Goal: Find specific page/section: Find specific page/section

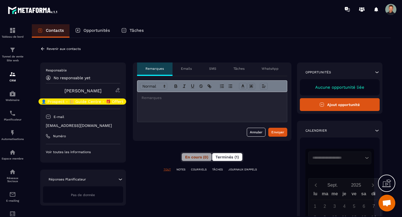
click at [227, 156] on span "Terminés (1)" at bounding box center [226, 157] width 23 height 4
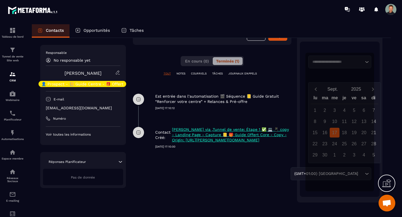
scroll to position [97, 0]
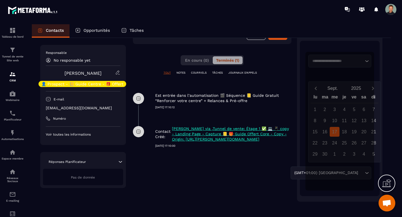
click at [78, 134] on p "Voir toutes les informations" at bounding box center [83, 134] width 75 height 4
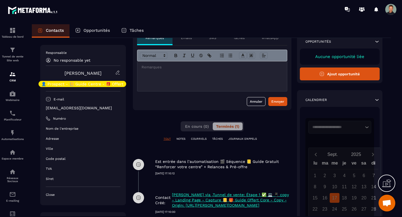
scroll to position [0, 0]
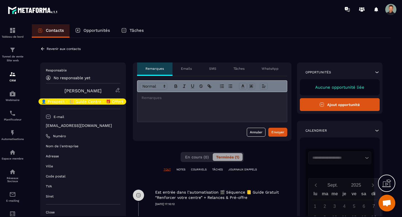
click at [194, 69] on div "Emails" at bounding box center [186, 69] width 28 height 13
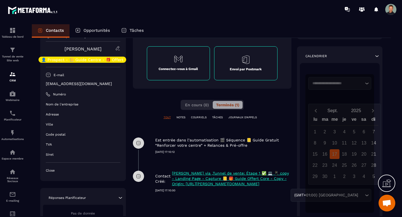
scroll to position [76, 0]
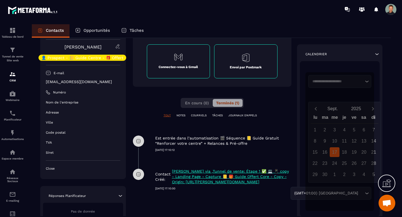
click at [180, 117] on p "NOTES" at bounding box center [180, 116] width 9 height 4
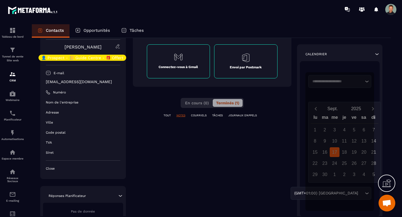
click at [200, 117] on p "COURRIELS" at bounding box center [199, 116] width 16 height 4
click at [223, 116] on p "TÂCHES" at bounding box center [217, 116] width 11 height 4
click at [239, 117] on p "JOURNAUX D'APPELS" at bounding box center [242, 116] width 28 height 4
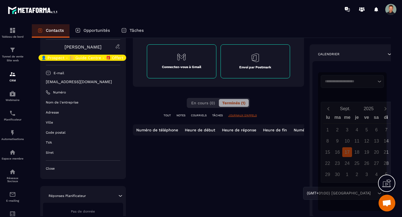
click at [182, 116] on p "NOTES" at bounding box center [180, 116] width 9 height 4
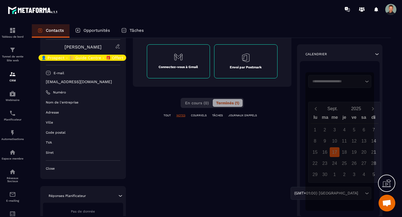
click at [167, 114] on p "TOUT" at bounding box center [167, 116] width 7 height 4
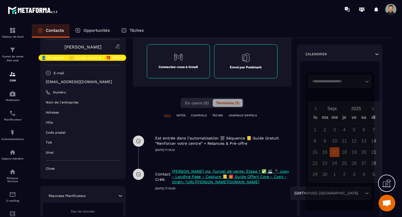
scroll to position [0, 0]
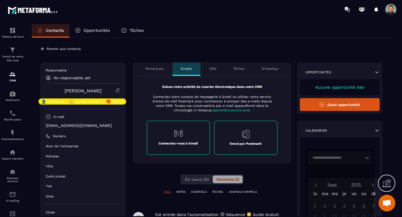
click at [159, 71] on div "Remarques" at bounding box center [154, 69] width 35 height 13
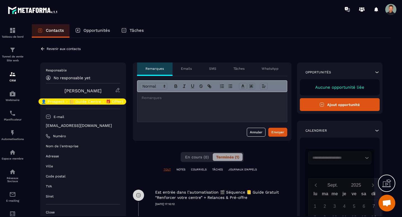
click at [44, 50] on icon at bounding box center [42, 48] width 5 height 5
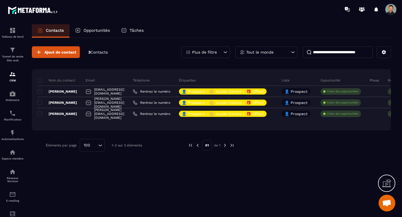
click at [386, 186] on icon at bounding box center [386, 183] width 9 height 9
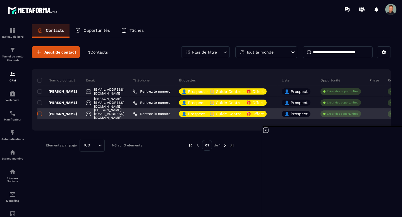
click at [39, 113] on span at bounding box center [39, 114] width 4 height 4
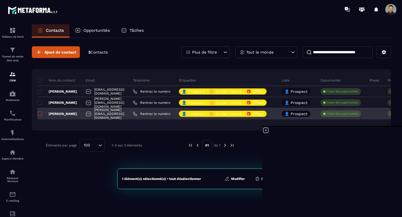
click at [39, 113] on span at bounding box center [39, 114] width 4 height 4
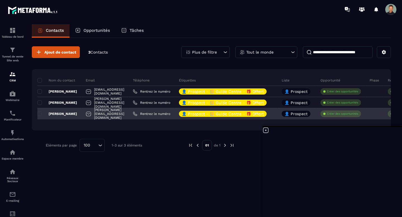
click at [112, 114] on div "[PERSON_NAME][EMAIL_ADDRESS][DOMAIN_NAME]" at bounding box center [104, 113] width 47 height 11
click at [111, 114] on div "[PERSON_NAME][EMAIL_ADDRESS][DOMAIN_NAME]" at bounding box center [104, 113] width 47 height 11
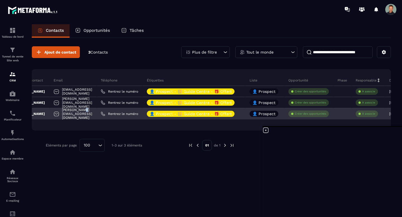
scroll to position [0, 37]
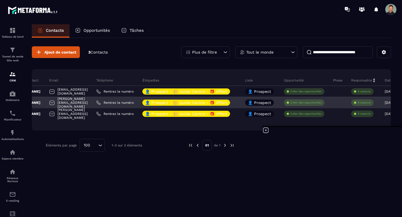
click at [90, 103] on div "[PERSON_NAME][EMAIL_ADDRESS][DOMAIN_NAME]" at bounding box center [68, 102] width 47 height 11
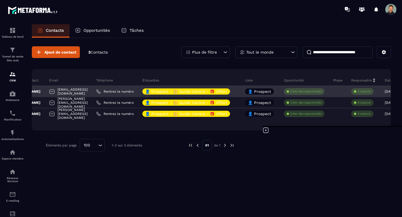
click at [81, 91] on div "[EMAIL_ADDRESS][DOMAIN_NAME]" at bounding box center [68, 91] width 47 height 11
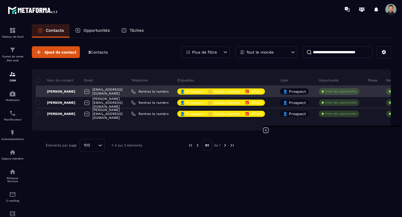
scroll to position [0, 0]
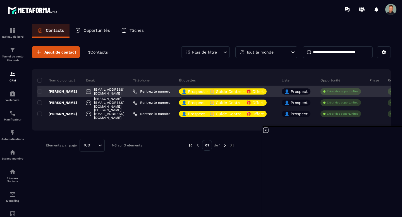
click at [101, 91] on div "[EMAIL_ADDRESS][DOMAIN_NAME]" at bounding box center [104, 91] width 47 height 11
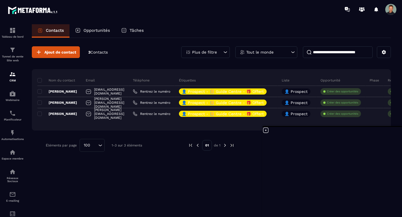
click at [98, 33] on div "Opportunités" at bounding box center [92, 30] width 46 height 13
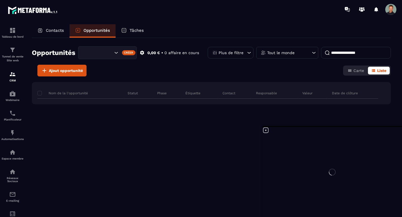
click at [132, 34] on div "Tâches" at bounding box center [133, 30] width 34 height 13
